Goal: Information Seeking & Learning: Learn about a topic

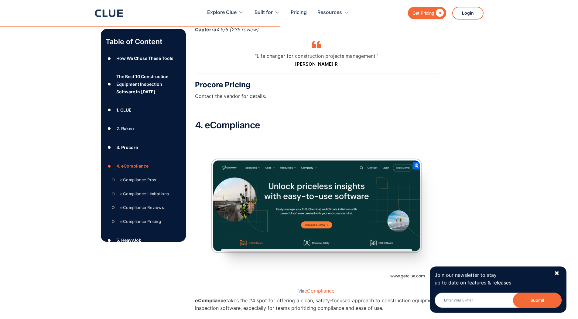
scroll to position [2509, 0]
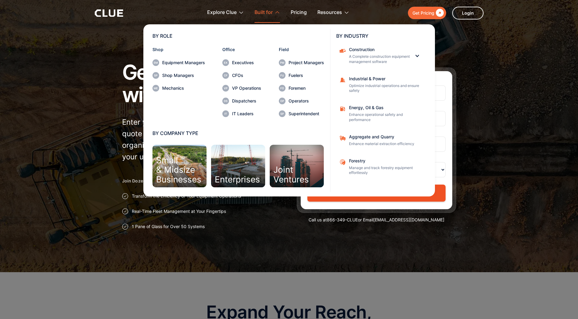
click at [186, 170] on div "Small & Midsize Businesses" at bounding box center [178, 169] width 45 height 29
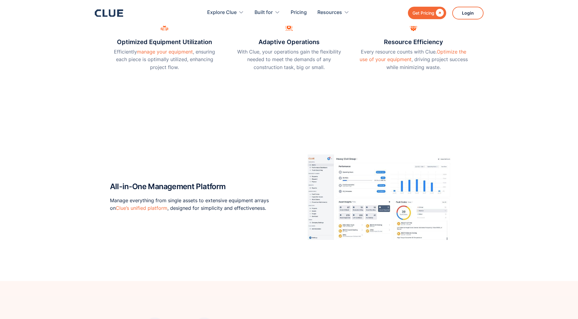
scroll to position [248, 0]
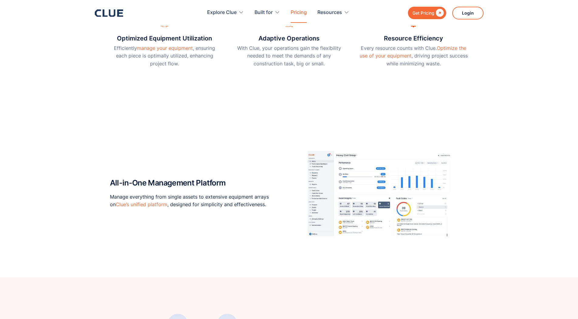
click at [297, 13] on link "Pricing" at bounding box center [299, 12] width 16 height 19
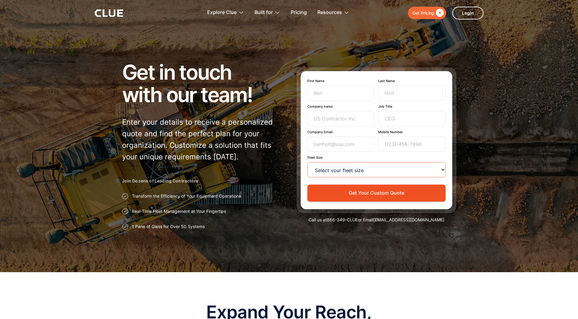
click at [307, 162] on select "Select your fleet size <15 15-99 100-499 500-999 >1000" at bounding box center [376, 169] width 138 height 15
